Goal: Communication & Community: Answer question/provide support

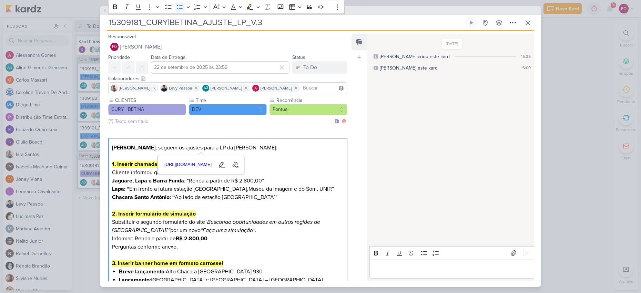
scroll to position [190, 0]
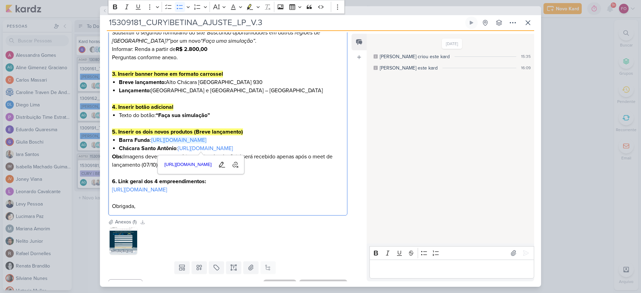
click at [305, 178] on p "Editor editing area: main" at bounding box center [228, 173] width 232 height 8
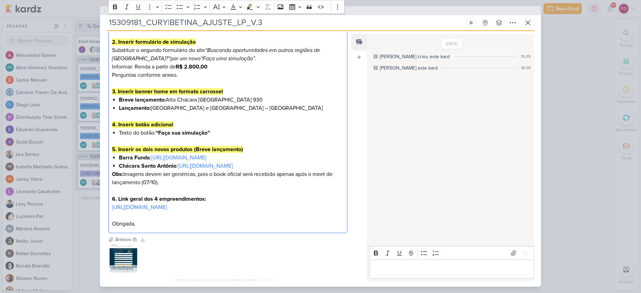
scroll to position [168, 0]
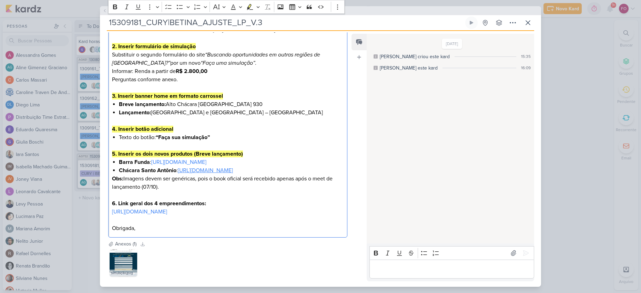
click at [229, 174] on link "[URL][DOMAIN_NAME]" at bounding box center [205, 170] width 55 height 7
click at [167, 215] on link "[URL][DOMAIN_NAME]" at bounding box center [139, 212] width 55 height 7
click at [257, 216] on p "6. Link geral dos 4 empreendimentos: [URL][DOMAIN_NAME]" at bounding box center [228, 208] width 232 height 17
drag, startPoint x: 229, startPoint y: 138, endPoint x: 116, endPoint y: 136, distance: 112.4
click at [116, 136] on div "[PERSON_NAME] , seguem os ajustes para a LP da Betina: 1. Inserir chamadas para…" at bounding box center [227, 104] width 239 height 267
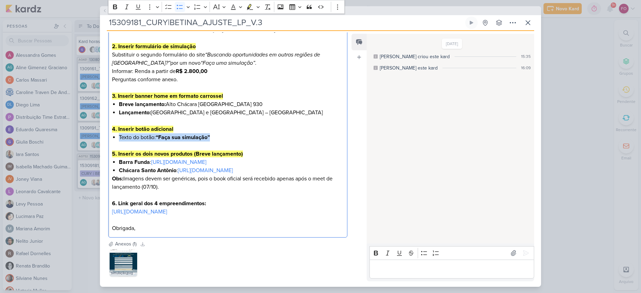
click at [212, 137] on li "Texto do botão: “Faça sua simulação”" at bounding box center [231, 137] width 225 height 8
drag, startPoint x: 213, startPoint y: 138, endPoint x: 117, endPoint y: 139, distance: 96.5
click at [117, 139] on div "[PERSON_NAME] , seguem os ajustes para a LP da Betina: 1. Inserir chamadas para…" at bounding box center [227, 104] width 239 height 267
click at [216, 72] on p "Informar: Renda a partir de R$ 2.800,00" at bounding box center [228, 71] width 232 height 8
drag, startPoint x: 215, startPoint y: 72, endPoint x: 111, endPoint y: 70, distance: 104.1
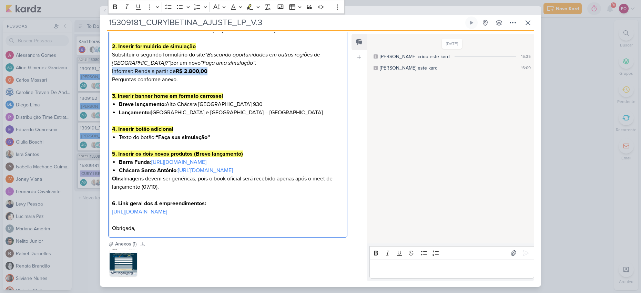
click at [111, 70] on div "[PERSON_NAME] , seguem os ajustes para a LP da Betina: 1. Inserir chamadas para…" at bounding box center [227, 104] width 239 height 267
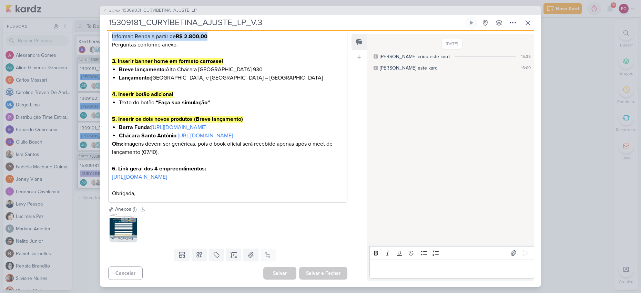
click at [122, 233] on img at bounding box center [124, 228] width 28 height 28
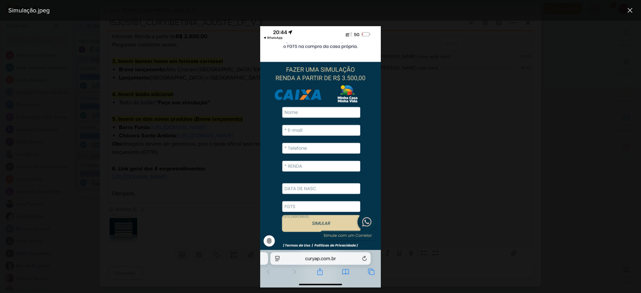
click at [410, 45] on div at bounding box center [320, 157] width 641 height 273
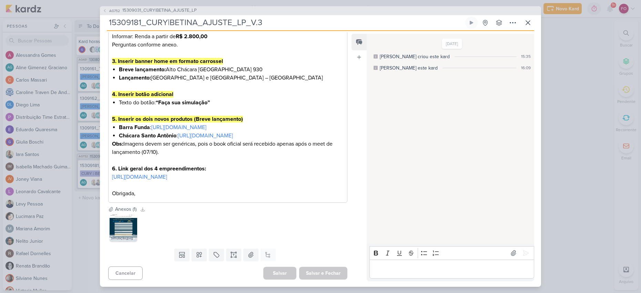
scroll to position [210, 0]
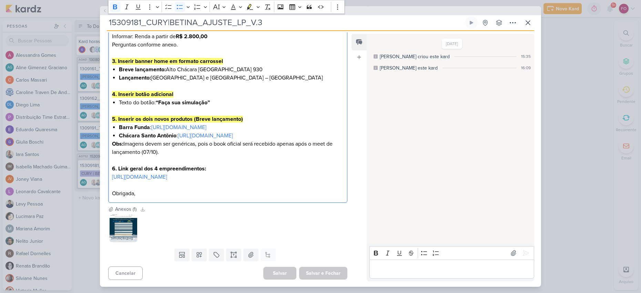
click at [135, 124] on strong "Barra Funda" at bounding box center [134, 127] width 31 height 7
click at [149, 139] on strong "Chácara Santo Antônio" at bounding box center [148, 135] width 58 height 7
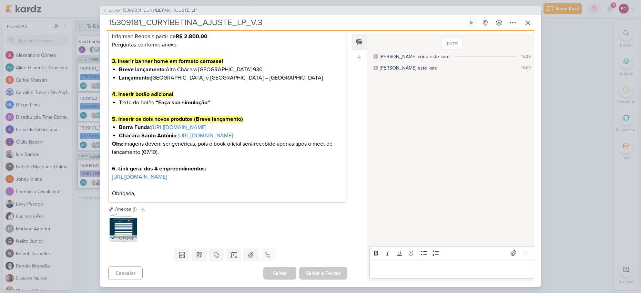
click at [454, 260] on div "Rich Text Editor Bold Italic Underline Strikethrough Bulleted List Numbered List" at bounding box center [452, 262] width 165 height 32
click at [444, 267] on p "Editor editing area: main" at bounding box center [452, 269] width 158 height 8
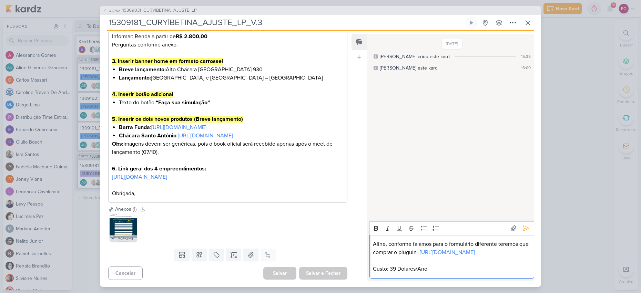
click at [449, 245] on p "Aline, conforme falamos para o formulário diferente teremos que comprar o plugu…" at bounding box center [452, 248] width 158 height 17
click at [523, 225] on icon at bounding box center [526, 228] width 7 height 7
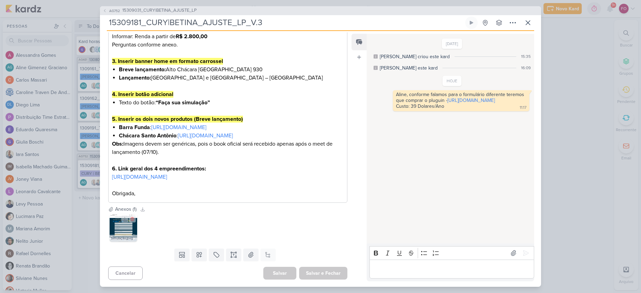
click at [120, 237] on img at bounding box center [124, 228] width 28 height 28
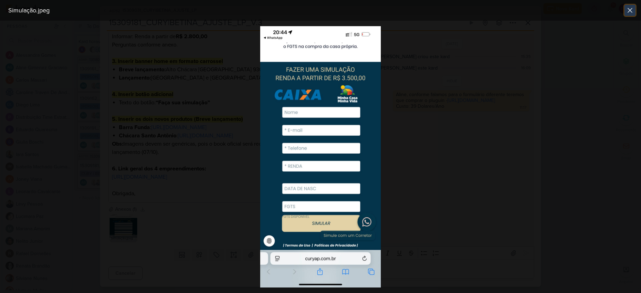
click at [635, 9] on button at bounding box center [630, 10] width 11 height 11
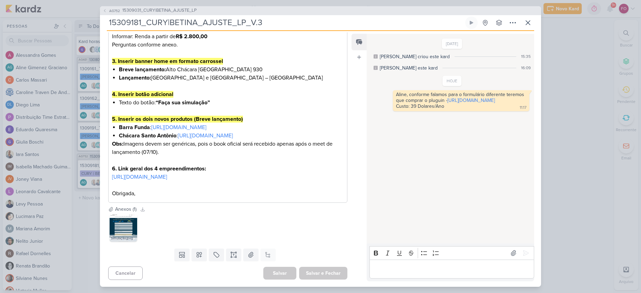
click at [415, 271] on p "Editor editing area: main" at bounding box center [452, 269] width 158 height 8
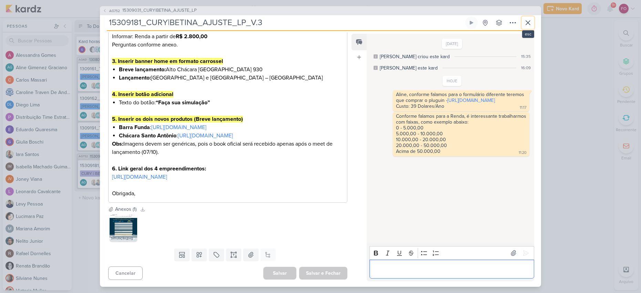
click at [528, 21] on icon at bounding box center [528, 23] width 8 height 8
